Goal: Information Seeking & Learning: Learn about a topic

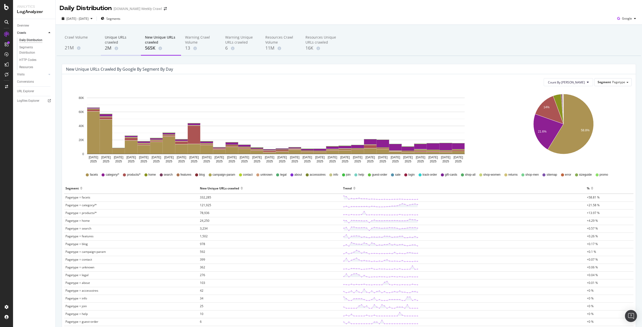
scroll to position [24, 0]
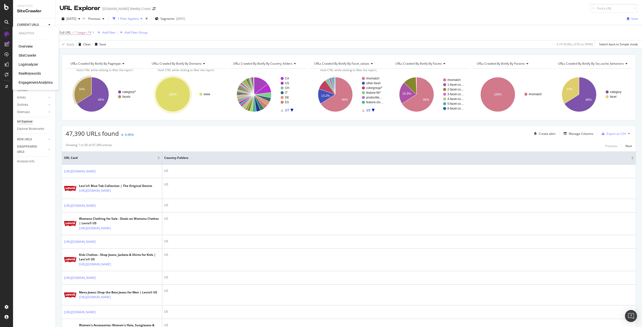
click at [21, 46] on div "Overview" at bounding box center [26, 46] width 14 height 5
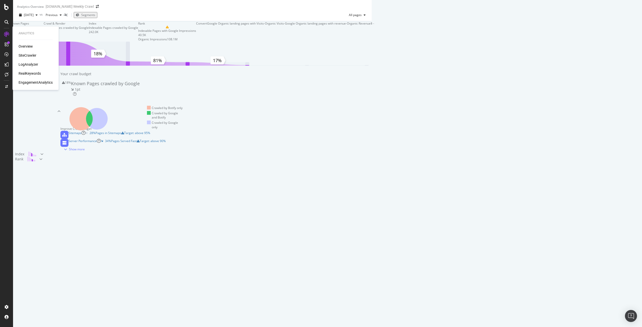
click at [27, 54] on div "SiteCrawler" at bounding box center [28, 55] width 18 height 5
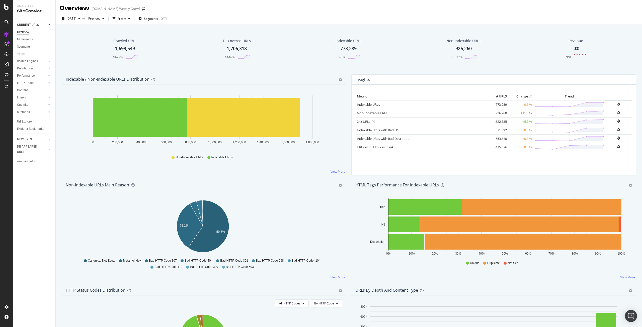
click at [127, 51] on div "1,699,549" at bounding box center [125, 48] width 20 height 7
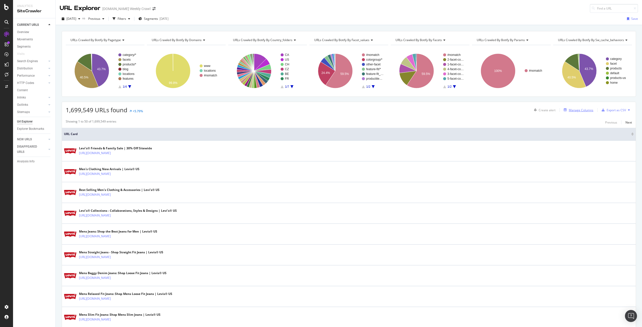
click at [580, 108] on div "Manage Columns" at bounding box center [580, 110] width 25 height 4
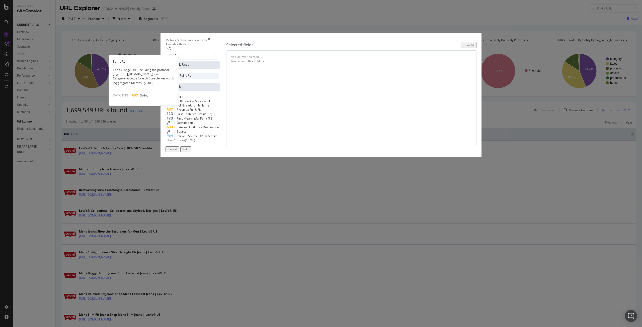
type input "fu"
click at [185, 78] on span "Full" at bounding box center [183, 75] width 6 height 4
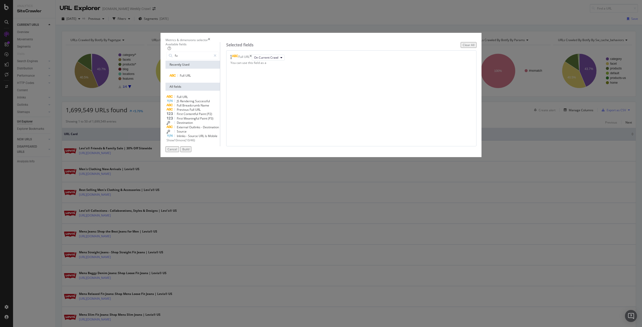
click at [189, 151] on div "Build" at bounding box center [185, 149] width 7 height 4
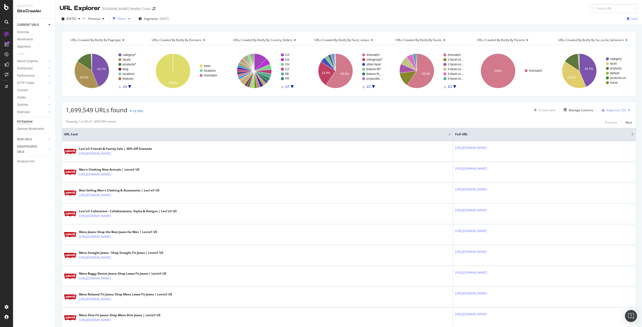
click at [126, 20] on div "Filters" at bounding box center [122, 19] width 9 height 4
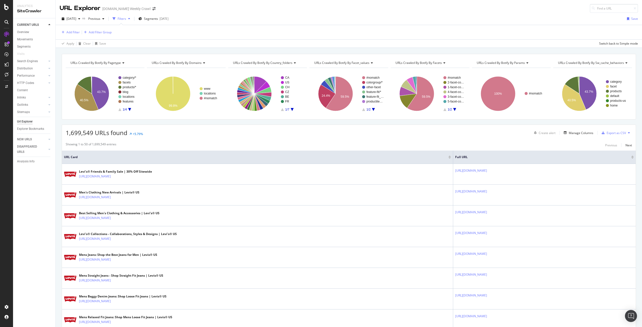
click at [75, 35] on div "Add Filter Add Filter Group" at bounding box center [349, 32] width 578 height 14
click at [74, 31] on div "Add Filter" at bounding box center [72, 32] width 13 height 4
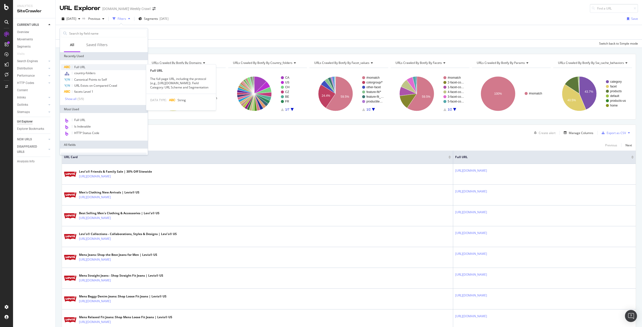
click at [82, 68] on span "Full URL" at bounding box center [79, 67] width 11 height 4
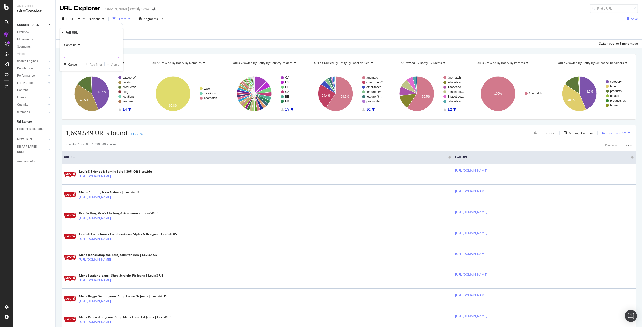
click at [97, 54] on input "text" at bounding box center [91, 54] width 55 height 8
type input "/p/"
click at [117, 64] on div "Apply" at bounding box center [115, 64] width 8 height 4
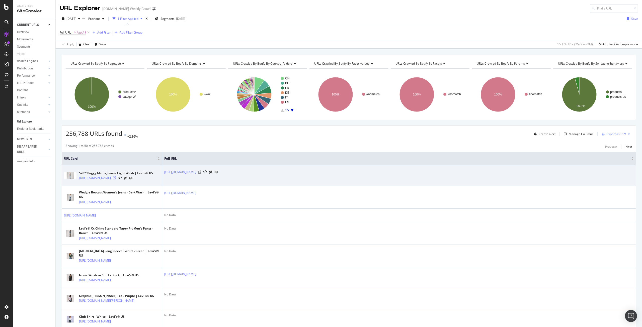
click at [116, 179] on icon at bounding box center [114, 177] width 3 height 3
click at [207, 172] on icon at bounding box center [205, 172] width 4 height 4
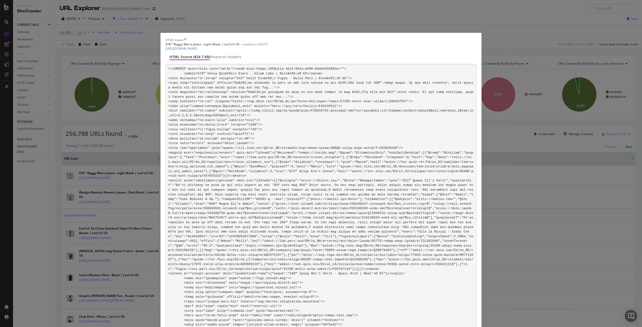
scroll to position [44684, 0]
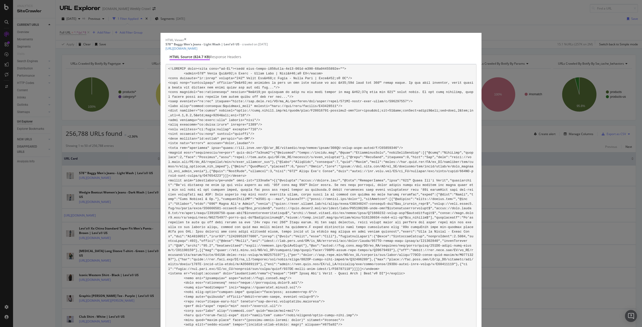
click at [417, 38] on div "HTML Viewer 578™ Baggy Men's Jeans - Light Wash | Levi's® US - crawled on [DATE…" at bounding box center [320, 44] width 311 height 13
click at [186, 38] on icon "times" at bounding box center [185, 40] width 2 height 4
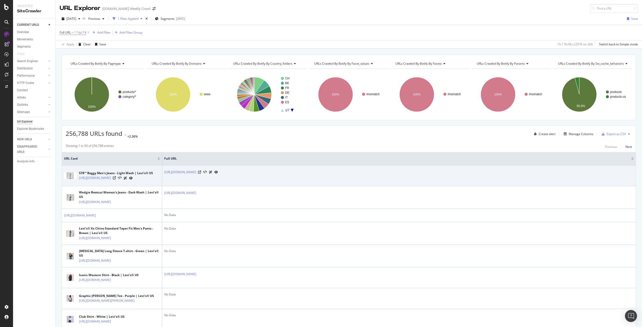
click at [218, 171] on icon at bounding box center [216, 172] width 4 height 3
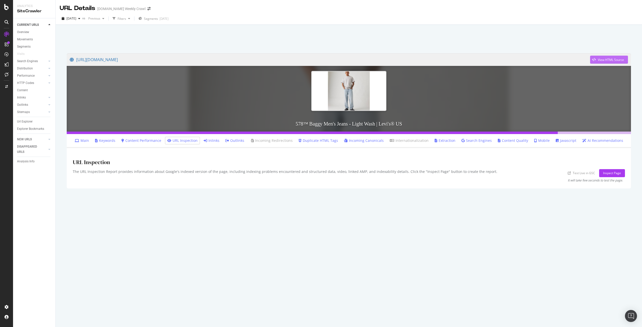
click at [614, 57] on div "View HTML Source" at bounding box center [607, 60] width 34 height 8
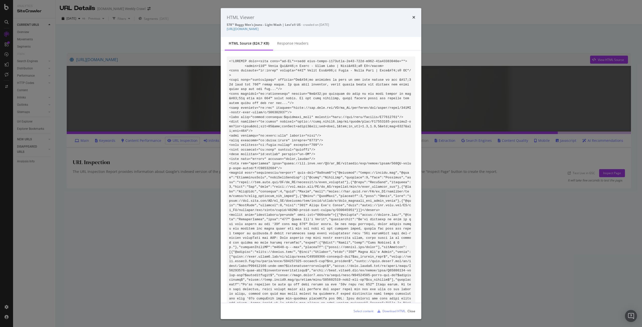
drag, startPoint x: 369, startPoint y: 28, endPoint x: 227, endPoint y: 32, distance: 141.9
click at [227, 32] on div "HTML Viewer 578™ Baggy Men's Jeans - Light Wash | Levi's® US - crawled on [DATE…" at bounding box center [321, 22] width 201 height 29
copy link "[URL][DOMAIN_NAME]"
click at [413, 17] on icon "times" at bounding box center [413, 17] width 3 height 4
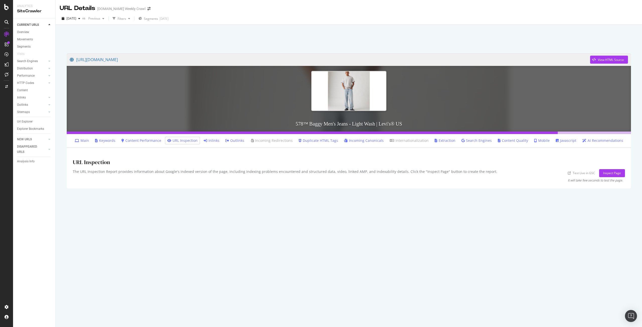
click at [622, 179] on div "It will take few seconds to test the page." at bounding box center [594, 180] width 55 height 4
click at [615, 174] on div "Inspect Page" at bounding box center [612, 173] width 18 height 4
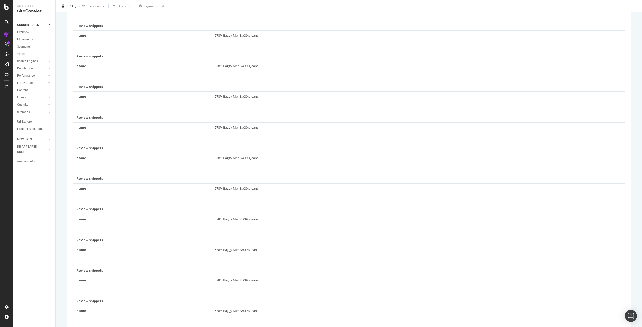
scroll to position [545, 0]
